Goal: Information Seeking & Learning: Learn about a topic

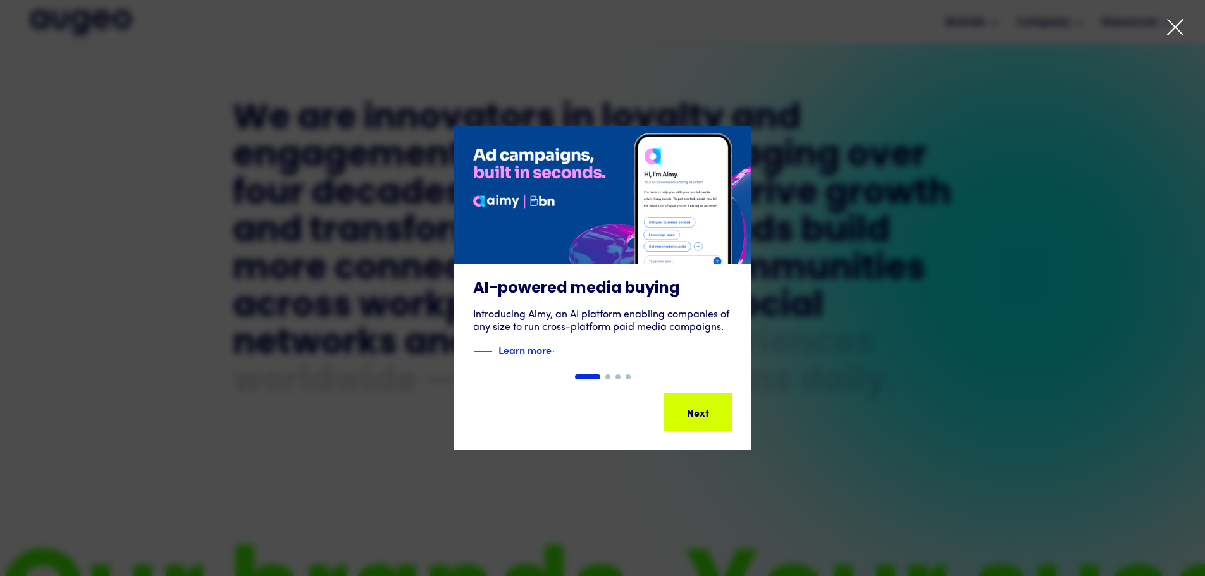
scroll to position [638, 0]
click at [1173, 24] on icon at bounding box center [1175, 27] width 19 height 19
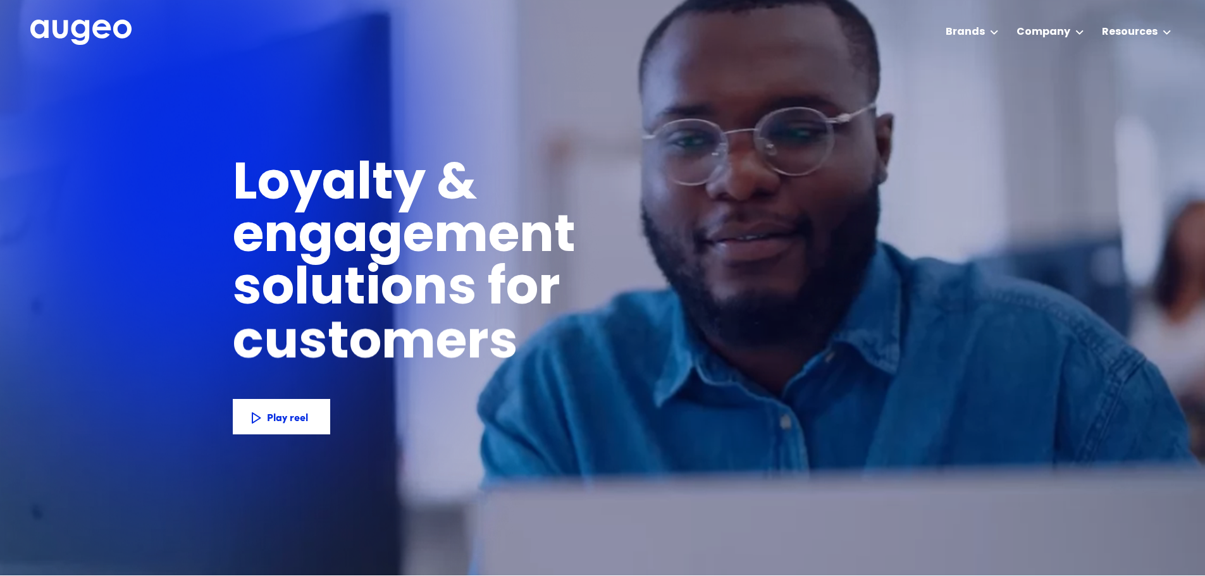
scroll to position [0, 0]
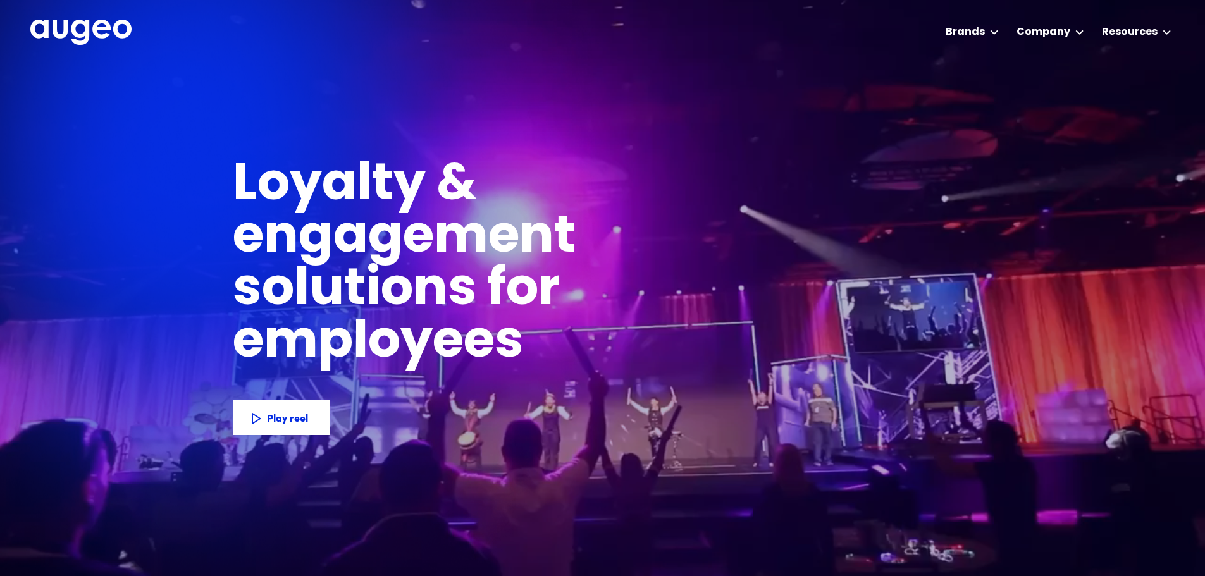
click at [72, 34] on img "home" at bounding box center [80, 33] width 101 height 26
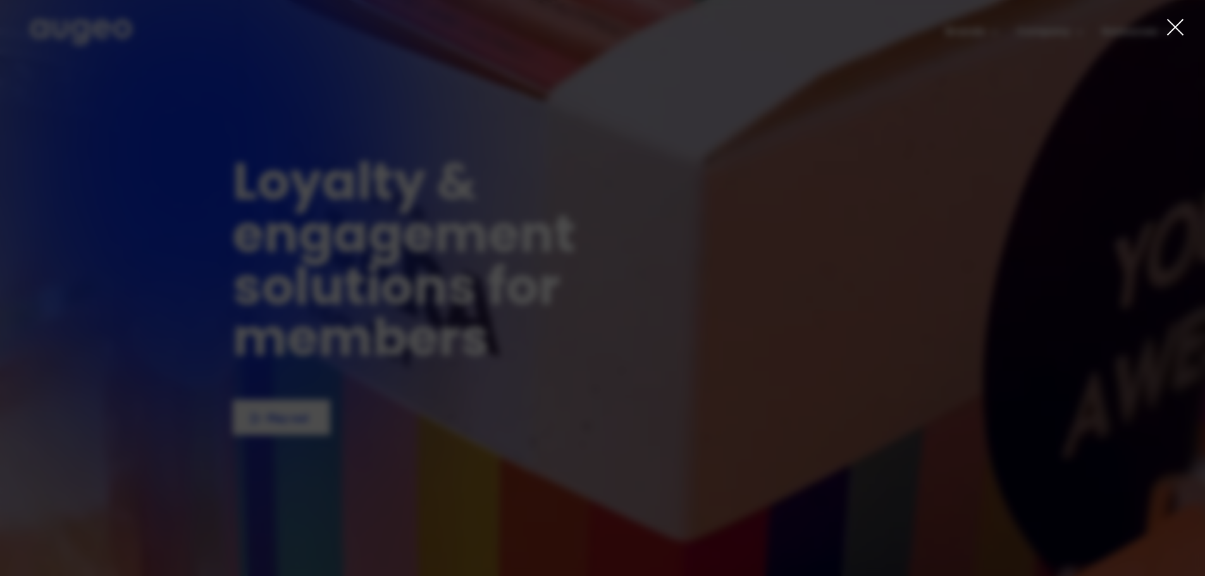
click at [1177, 26] on icon at bounding box center [1175, 27] width 15 height 15
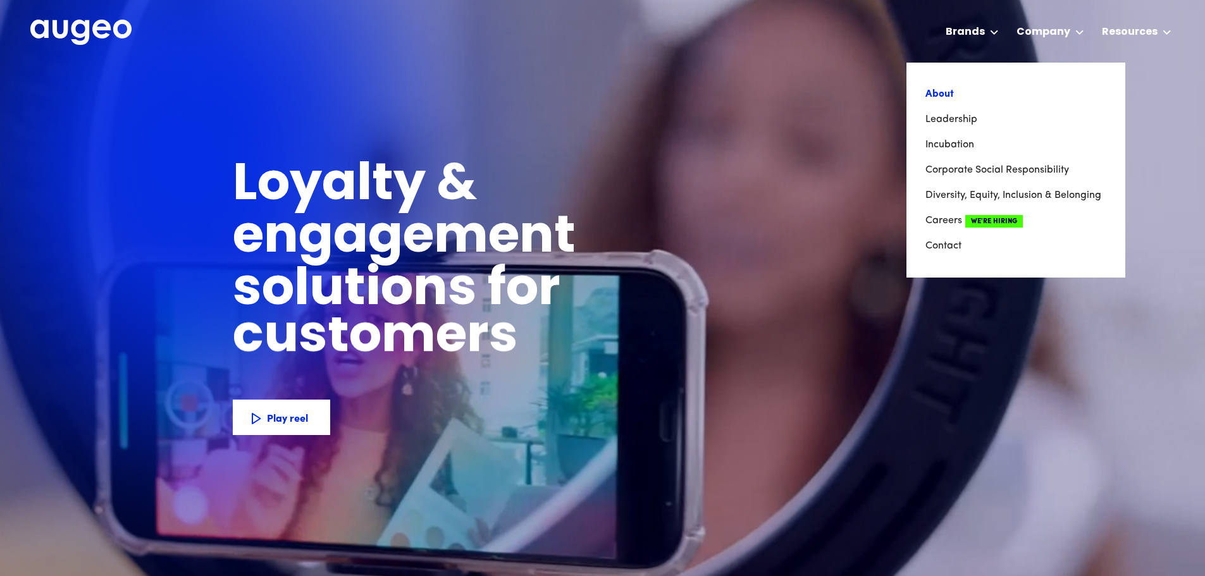
click at [931, 99] on link "About" at bounding box center [1015, 94] width 181 height 25
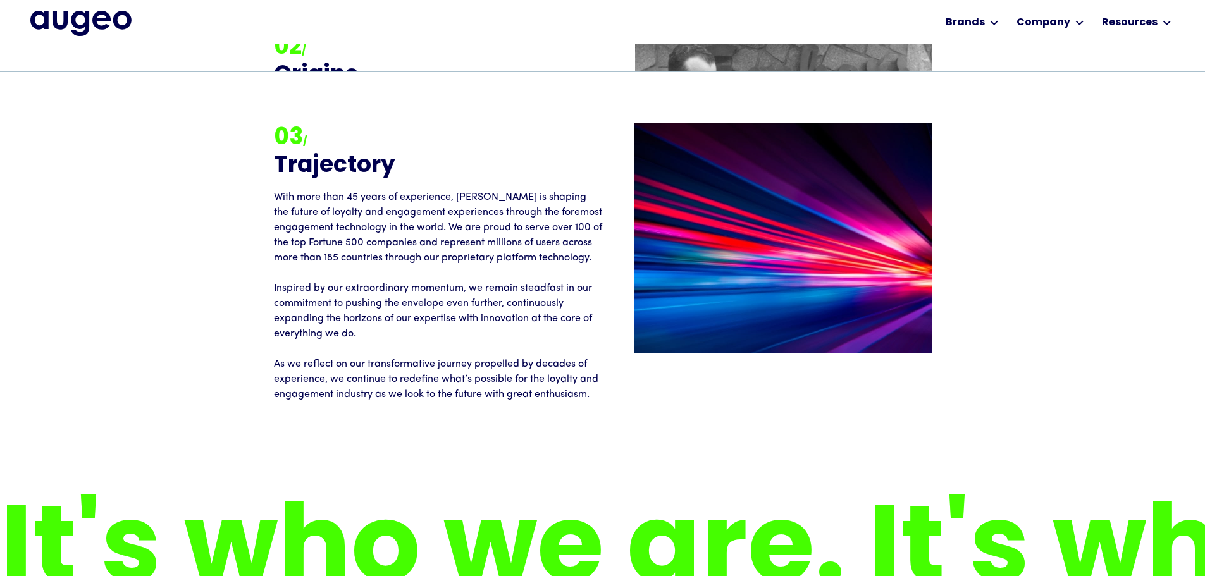
scroll to position [1977, 0]
